Goal: Check status: Check status

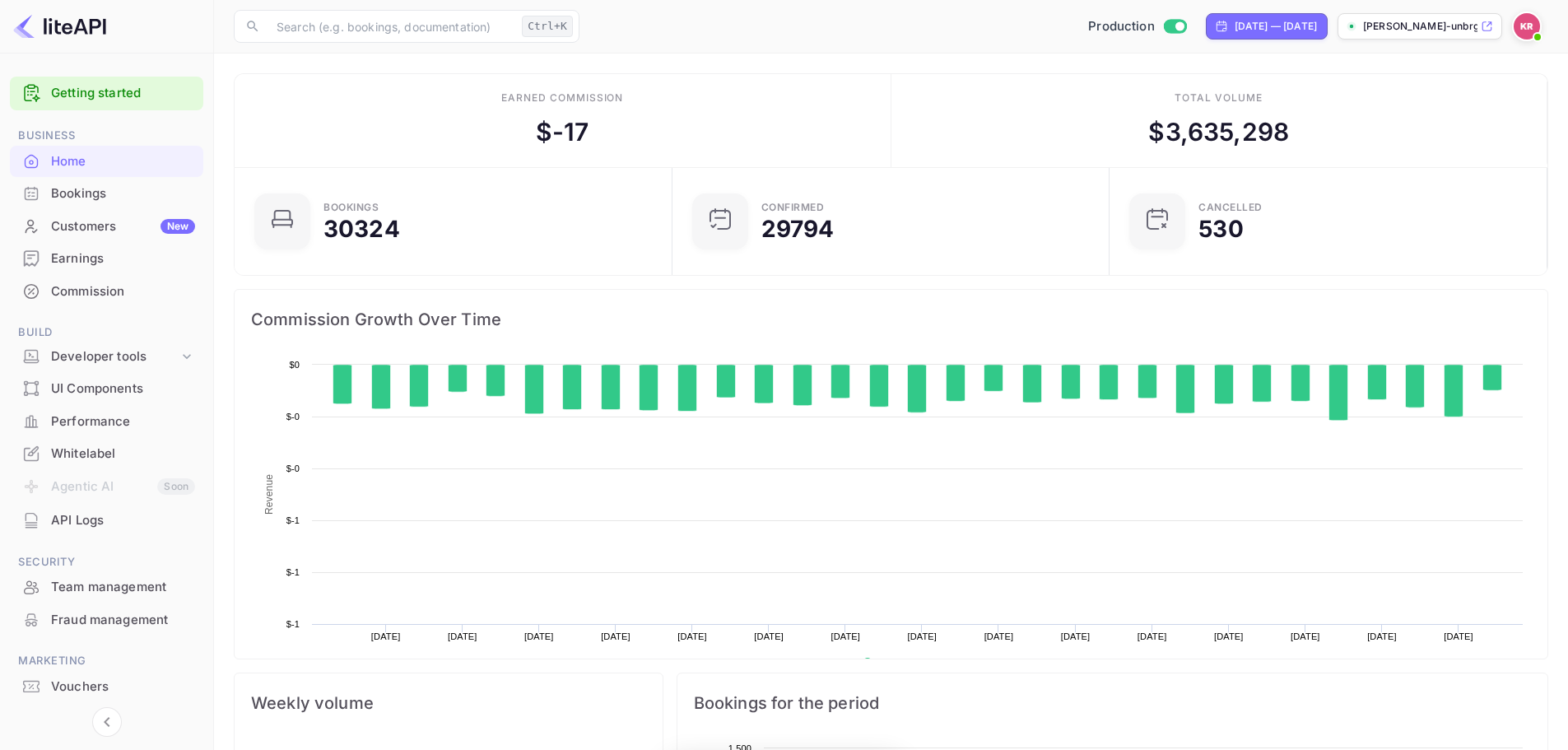
click at [116, 205] on div "Bookings" at bounding box center [107, 194] width 193 height 33
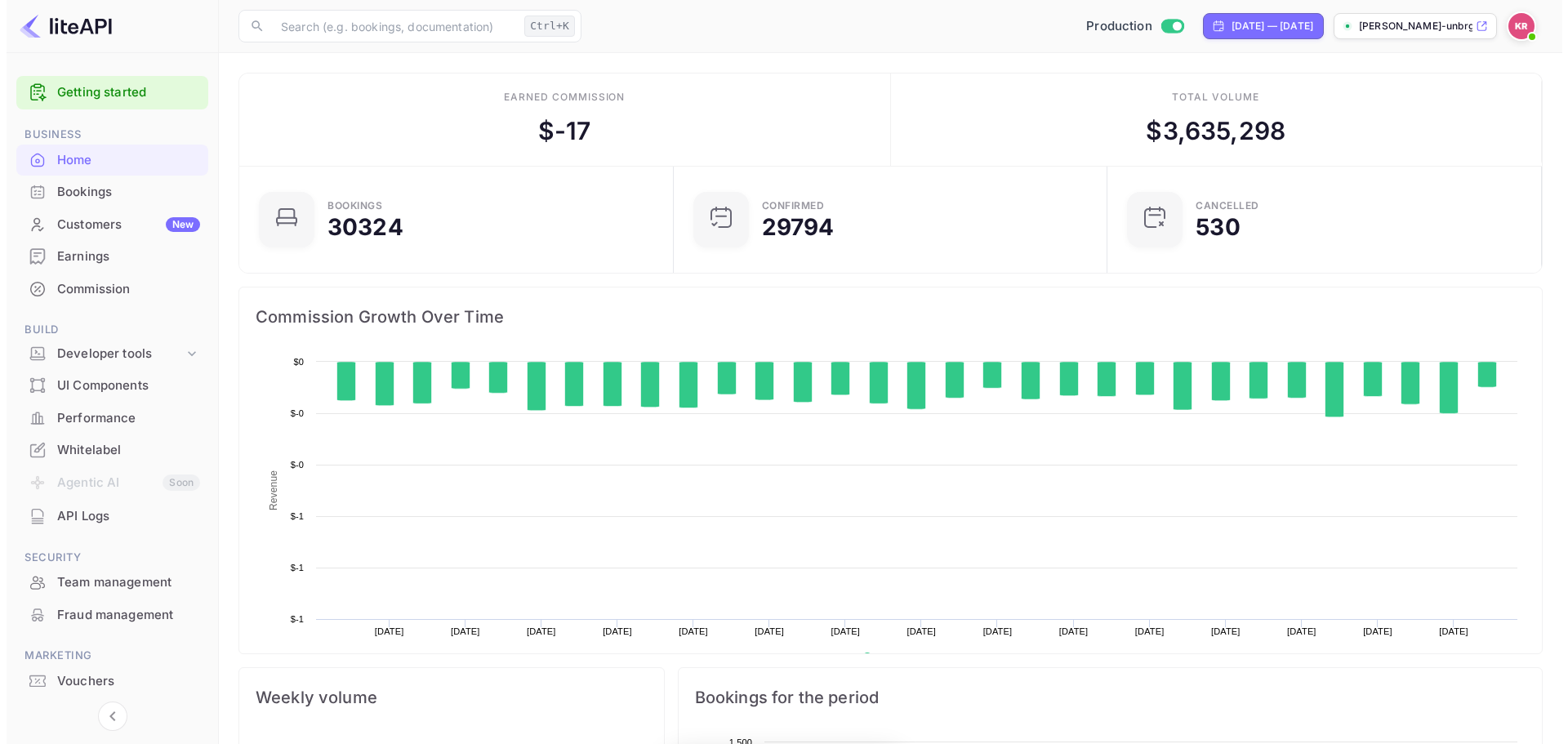
scroll to position [253, 412]
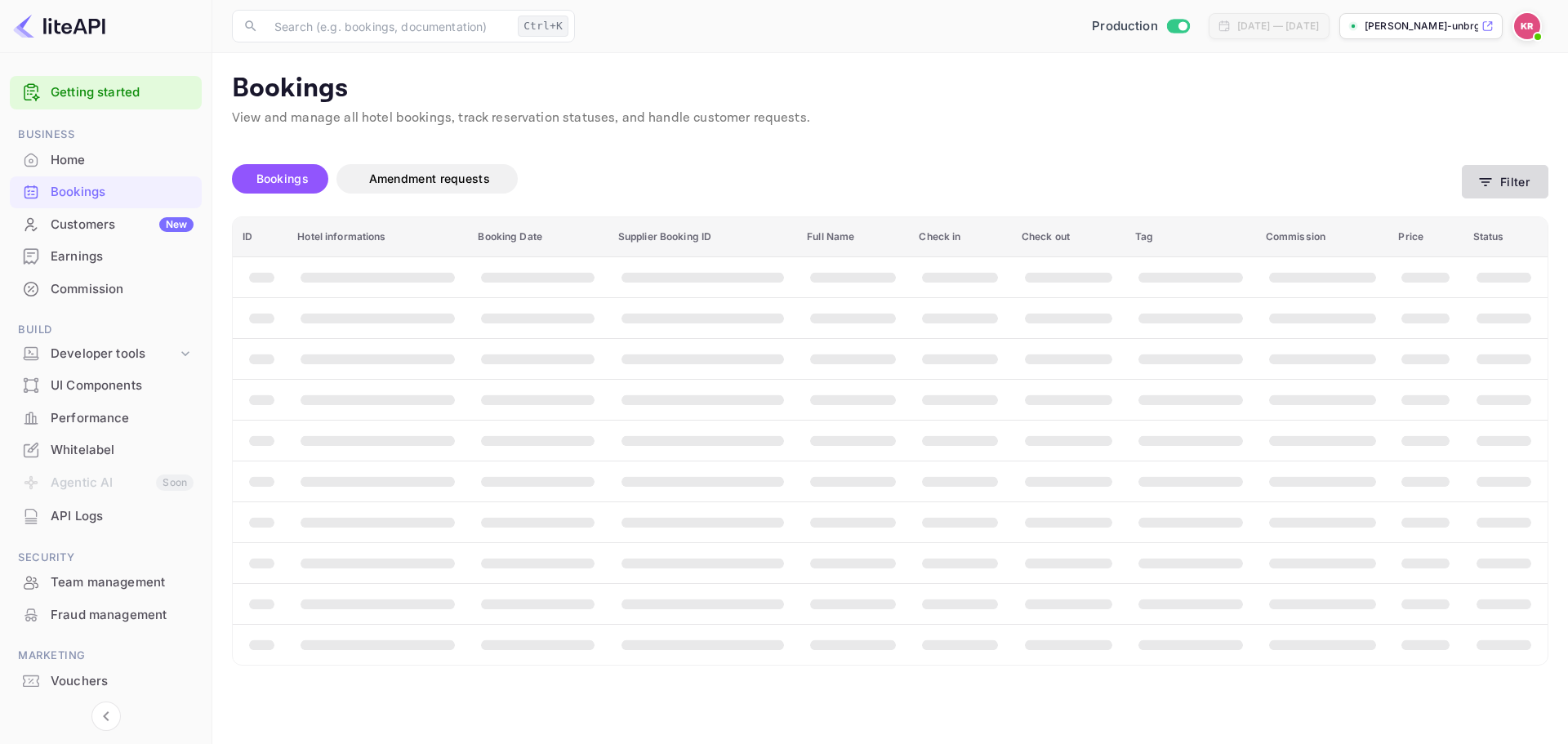
click at [1503, 189] on button "Filter" at bounding box center [1504, 181] width 87 height 33
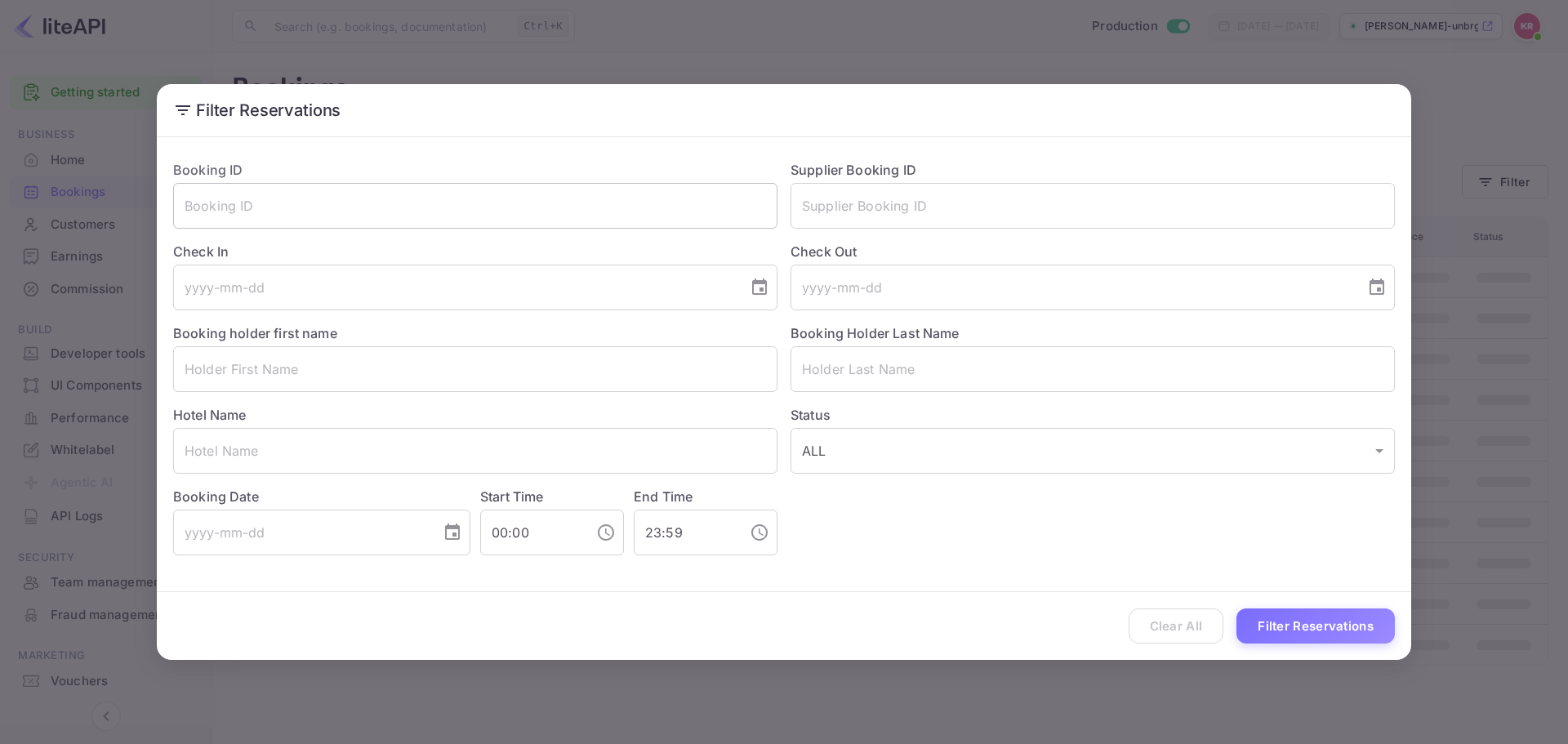
click at [441, 221] on input "text" at bounding box center [475, 206] width 604 height 46
paste input "TqDnbNysh"
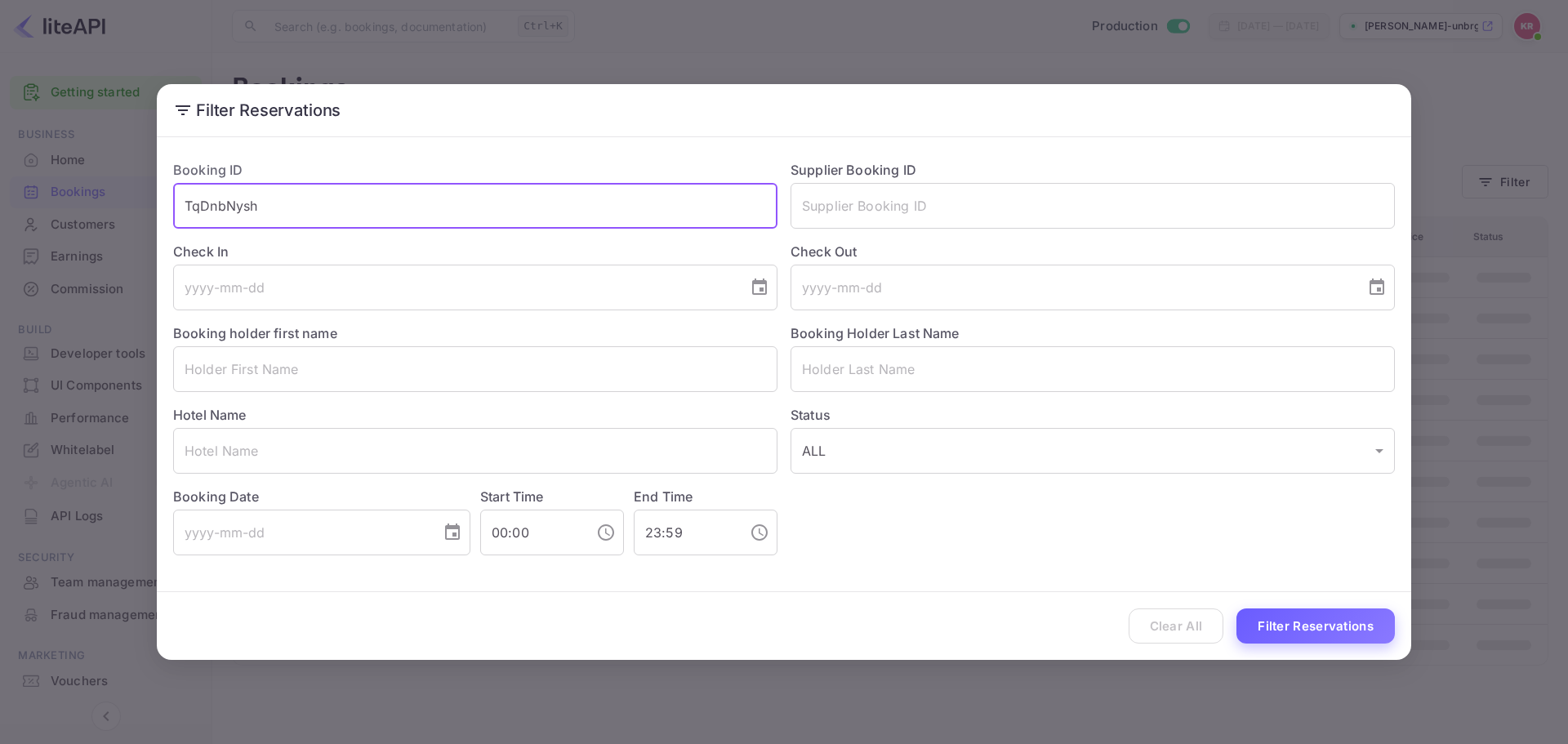
type input "TqDnbNysh"
click at [1332, 617] on button "Filter Reservations" at bounding box center [1315, 625] width 159 height 35
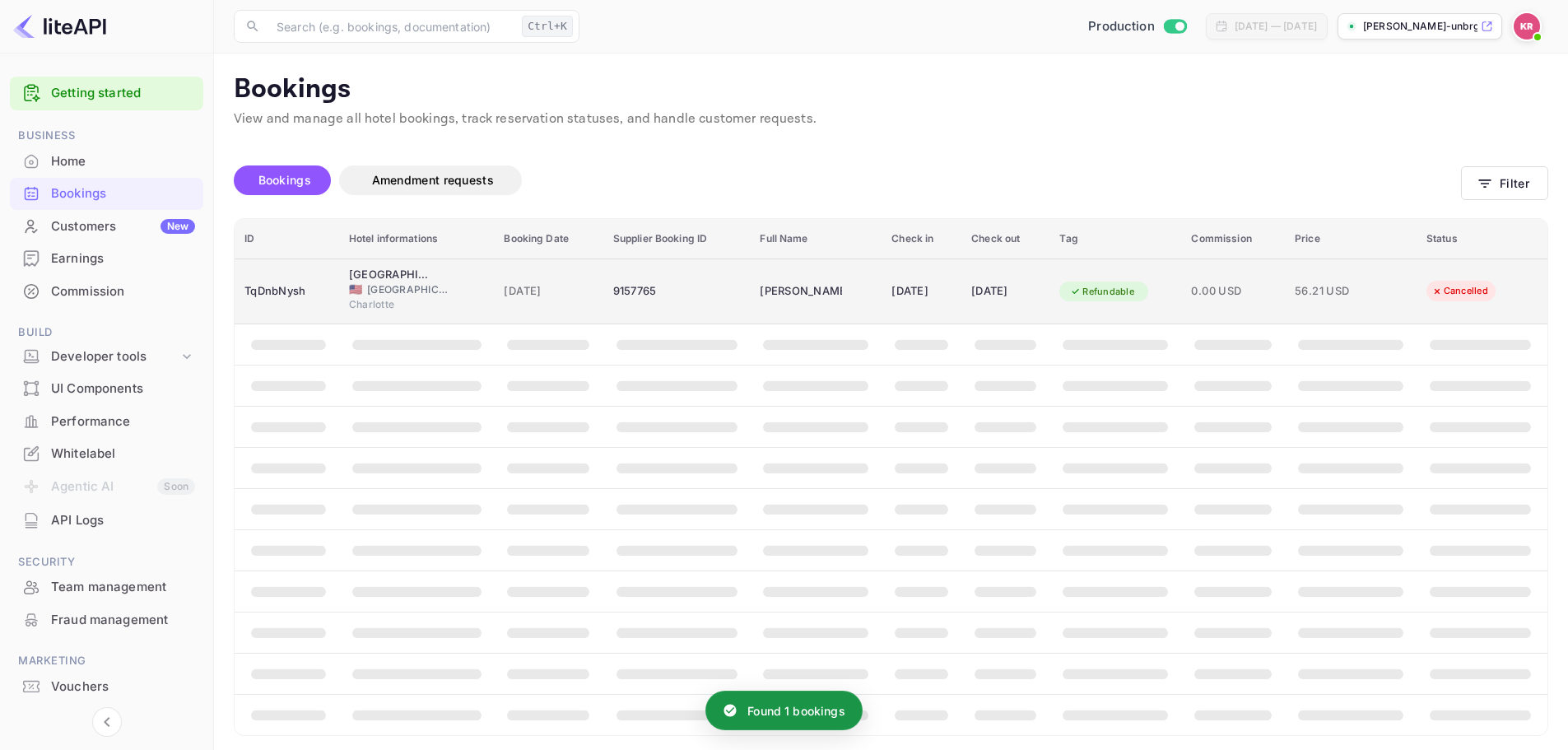
click at [288, 289] on div "TqDnbNysh" at bounding box center [287, 291] width 85 height 27
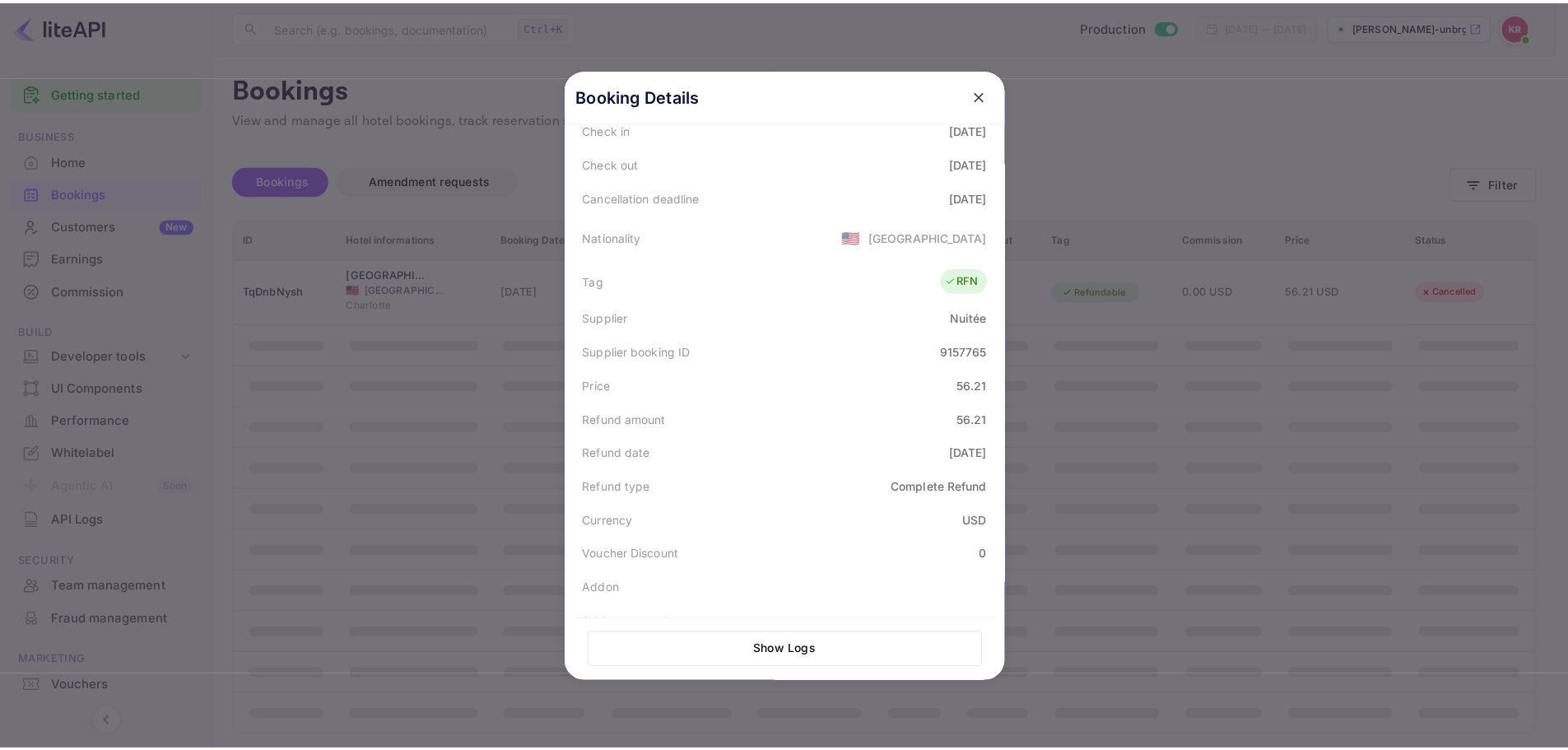
scroll to position [372, 0]
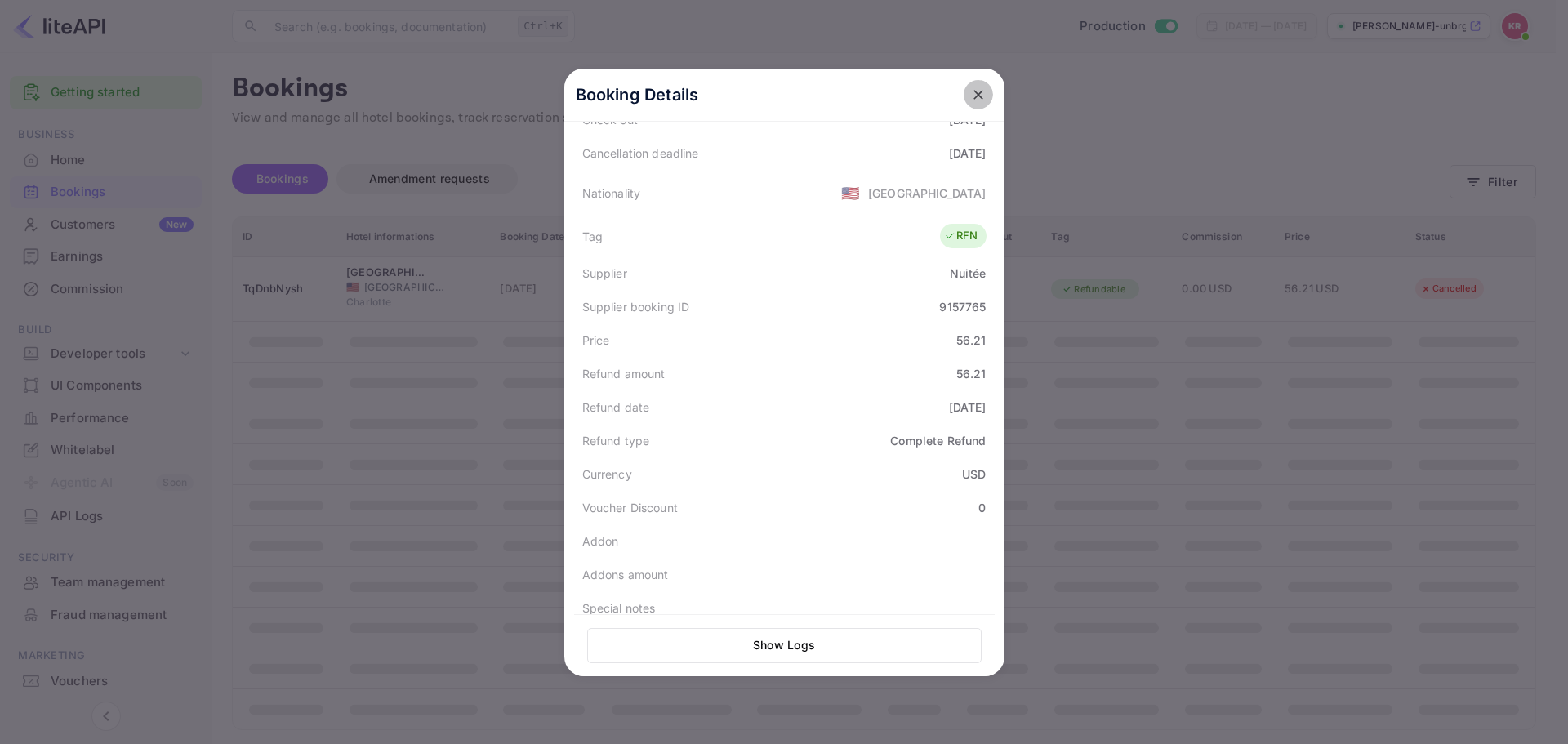
click at [974, 94] on icon "close" at bounding box center [978, 94] width 16 height 16
